Goal: Transaction & Acquisition: Book appointment/travel/reservation

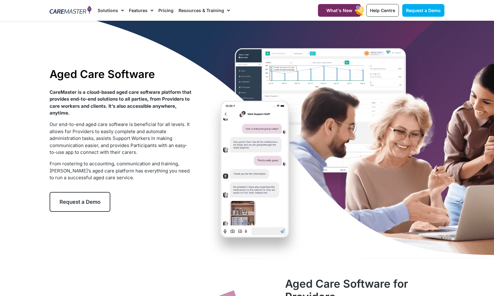
click at [79, 204] on span "Request a Demo" at bounding box center [80, 202] width 41 height 6
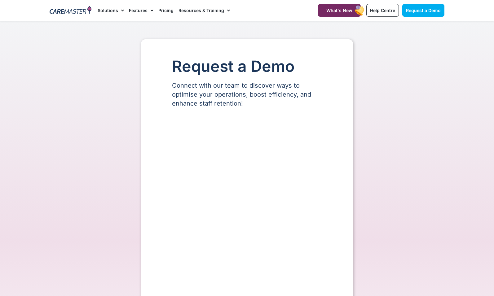
select select "**"
